Goal: Ask a question

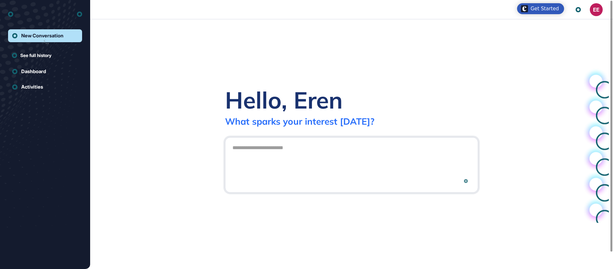
scroll to position [0, 0]
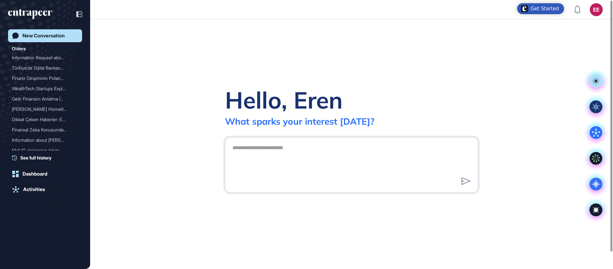
click at [269, 148] on textarea at bounding box center [352, 163] width 246 height 45
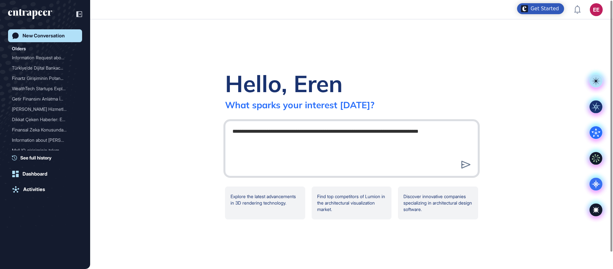
type textarea "**********"
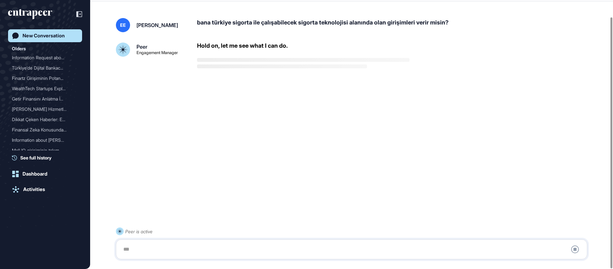
scroll to position [18, 0]
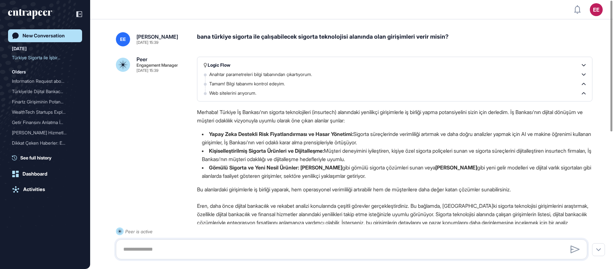
click at [304, 152] on strong "Kişiselleştirilmiş Sigorta Ürünleri ve Dijitalleşme:" at bounding box center [266, 151] width 115 height 6
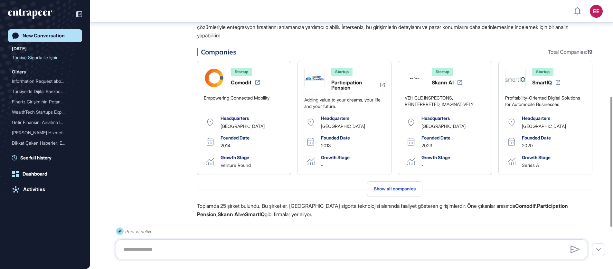
scroll to position [200, 0]
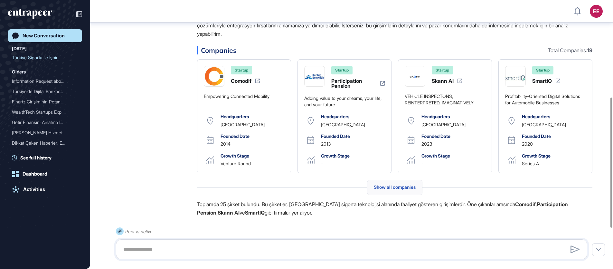
click at [397, 185] on span "Show all companies" at bounding box center [395, 187] width 42 height 5
